Goal: Communication & Community: Answer question/provide support

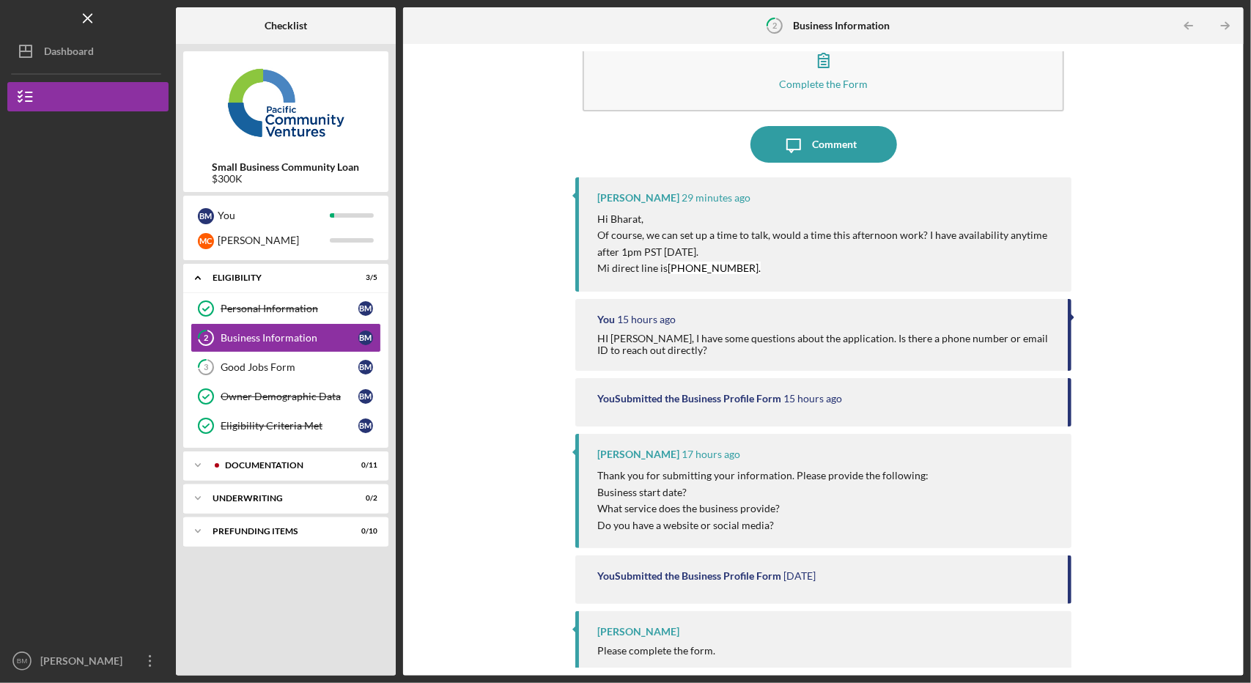
scroll to position [53, 0]
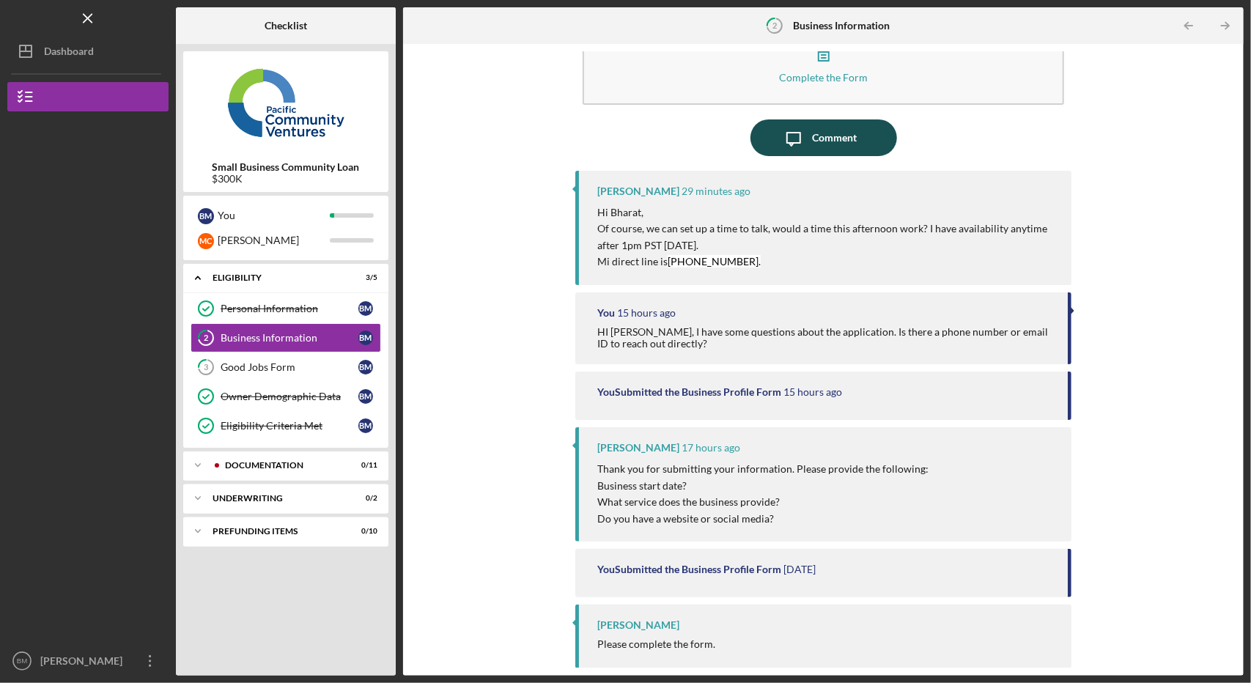
click at [808, 124] on icon "Icon/Message" at bounding box center [793, 137] width 37 height 37
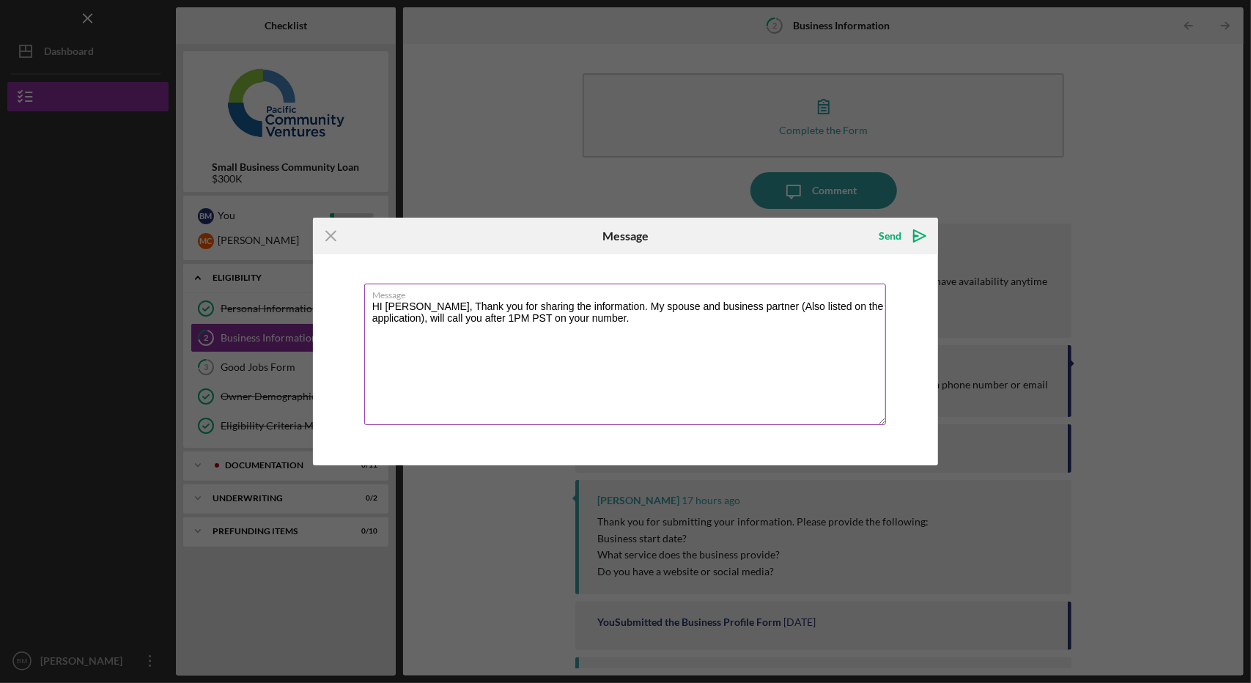
click at [626, 301] on textarea "HI [PERSON_NAME], Thank you for sharing the information. My spouse and business…" at bounding box center [625, 354] width 522 height 141
click at [807, 330] on textarea "HI [PERSON_NAME], Thank you for sharing the information. [PERSON_NAME], my spou…" at bounding box center [625, 354] width 522 height 141
type textarea "HI [PERSON_NAME], Thank you for sharing the information. [PERSON_NAME], my spou…"
click at [892, 238] on div "Send" at bounding box center [890, 235] width 23 height 29
